Goal: Task Accomplishment & Management: Use online tool/utility

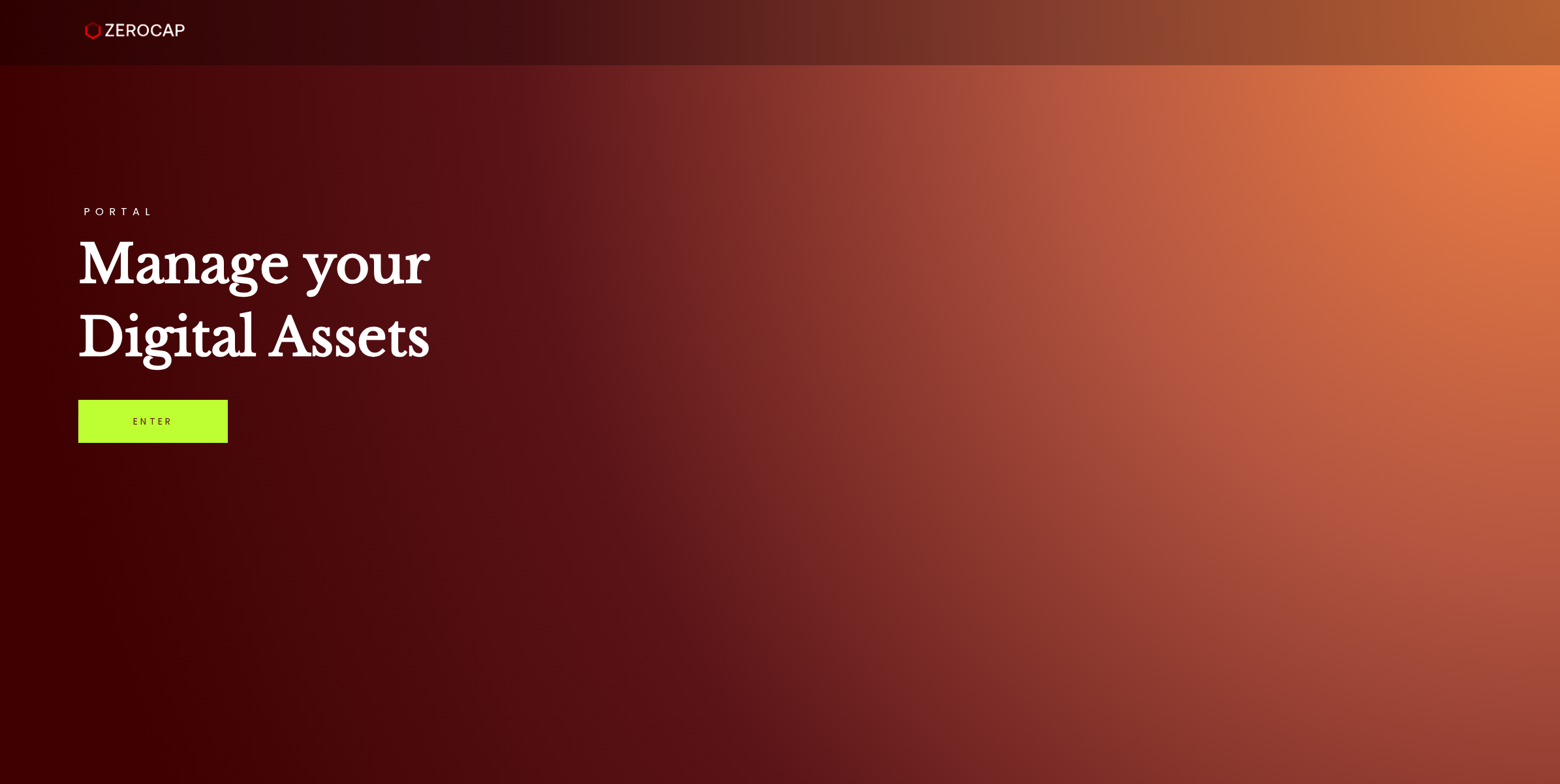
click at [186, 433] on link "Enter" at bounding box center [153, 421] width 149 height 43
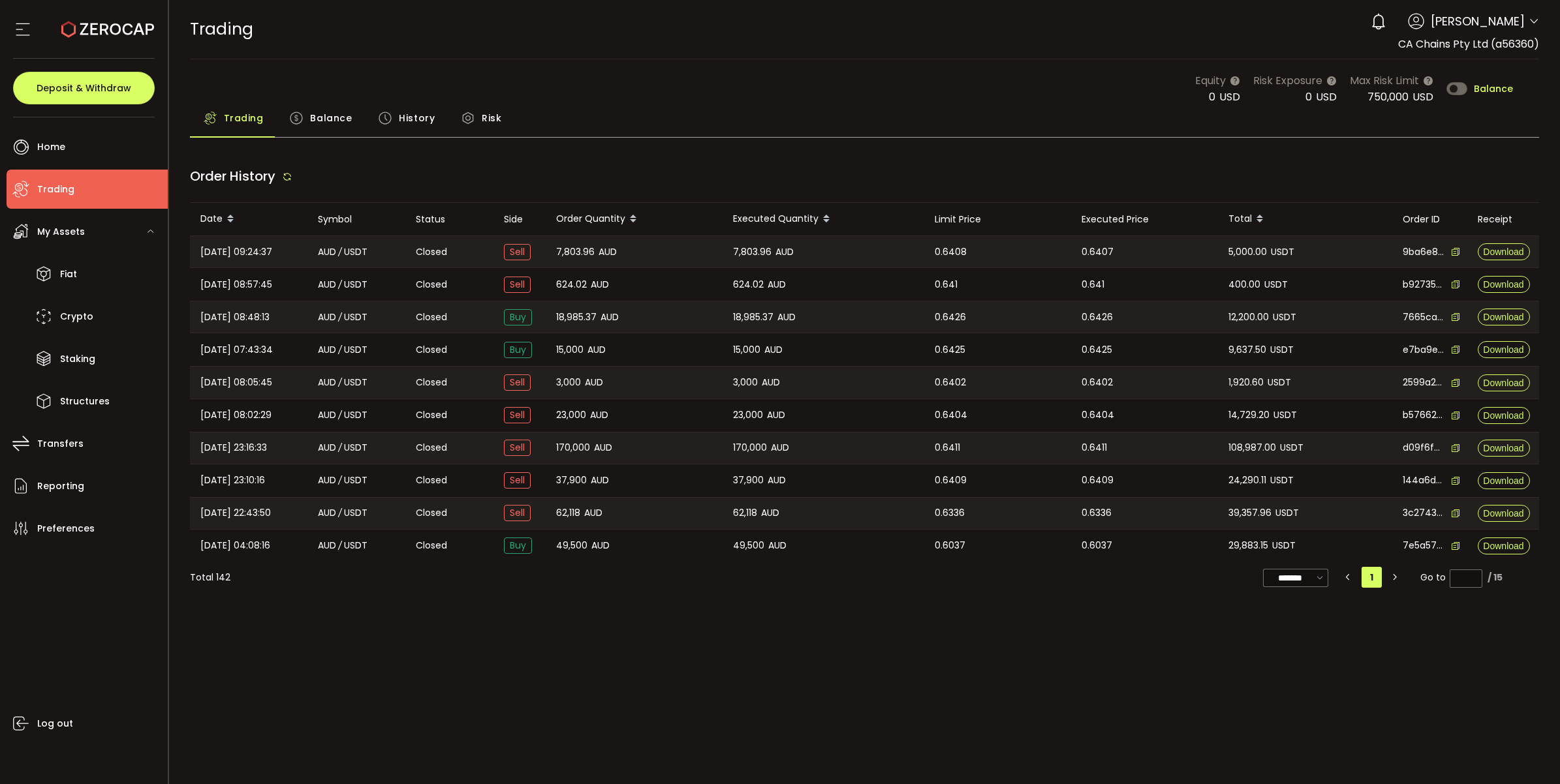
type input "***"
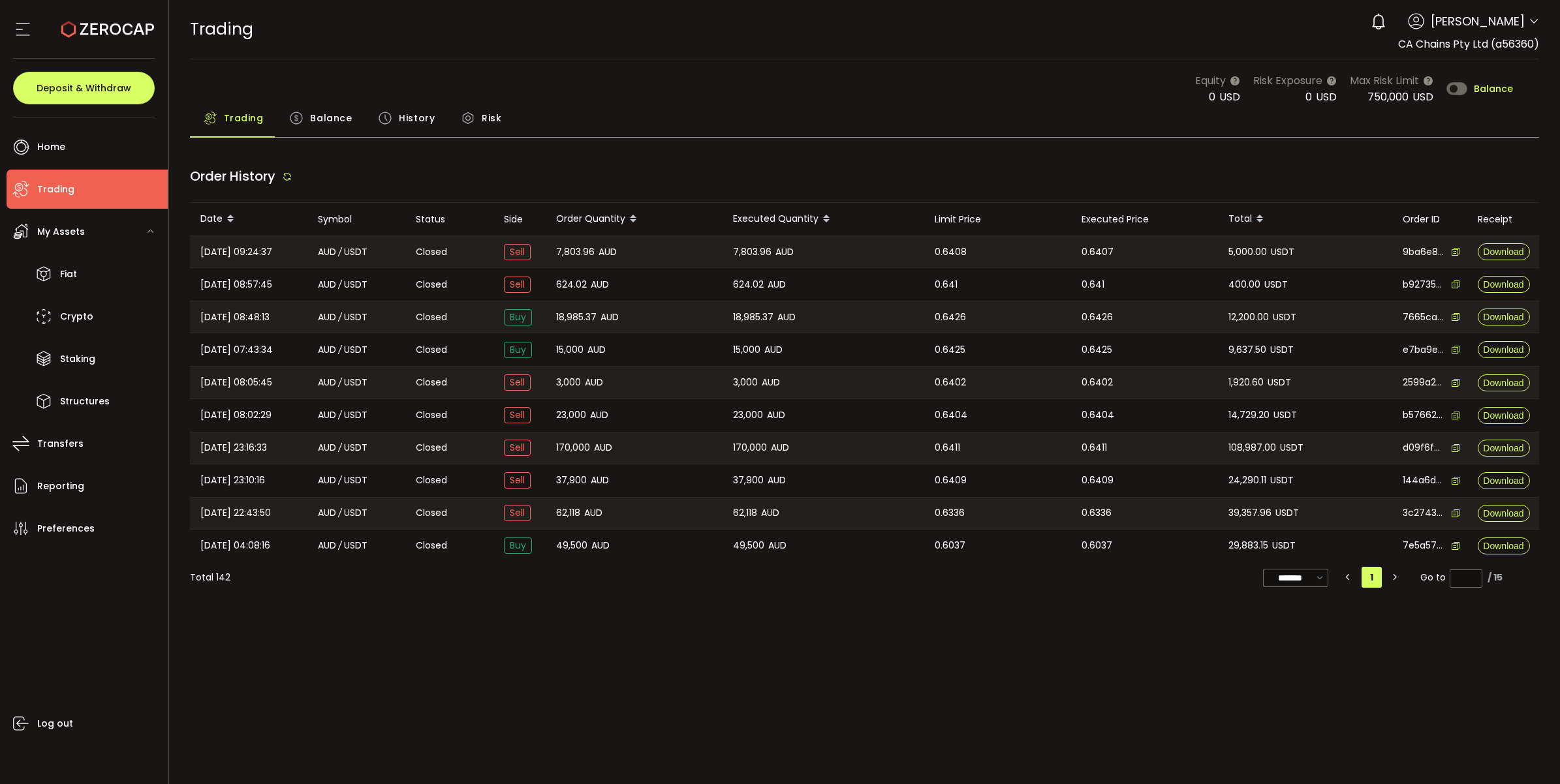
type input "***"
